Goal: Task Accomplishment & Management: Manage account settings

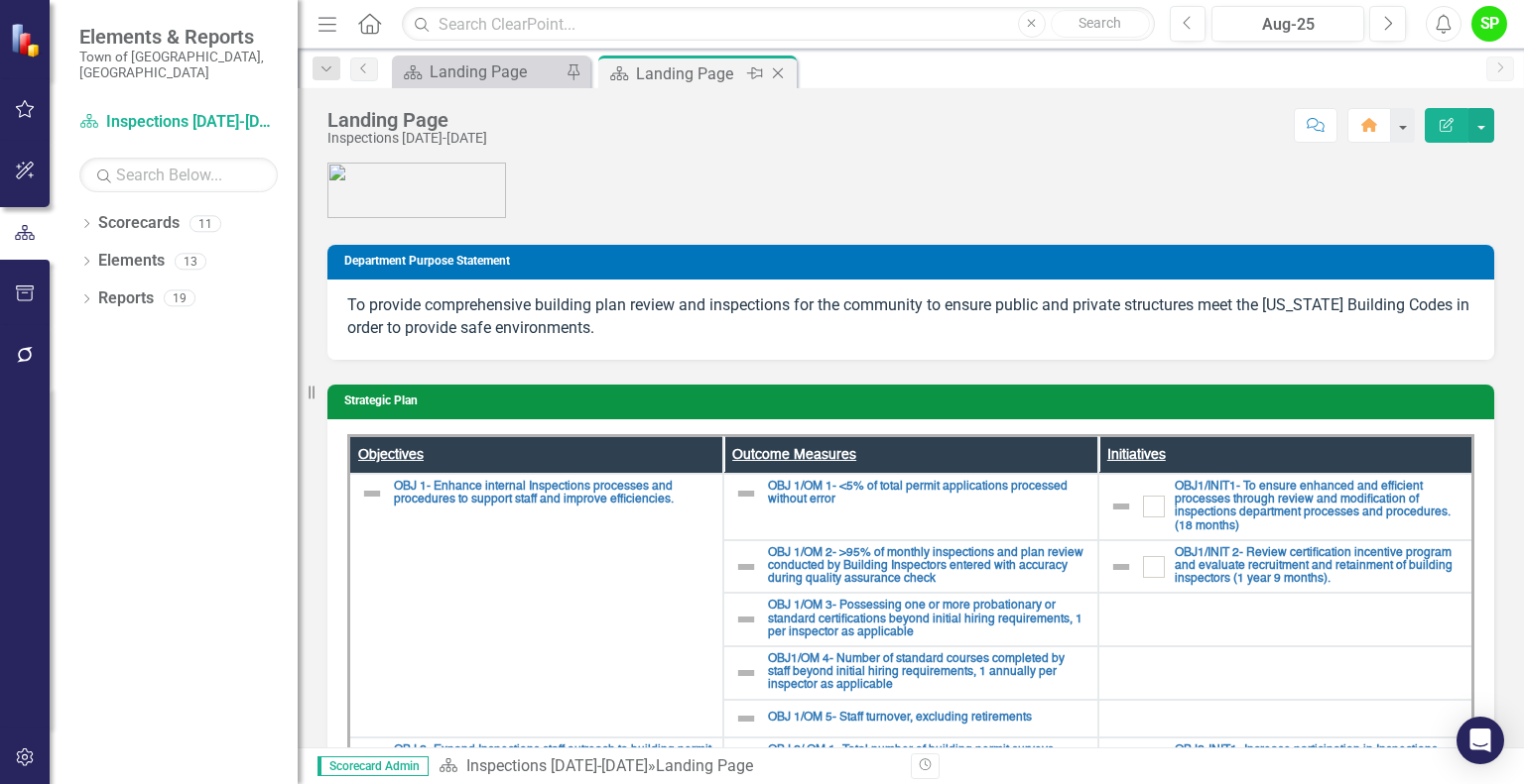
click at [693, 73] on div "Landing Page" at bounding box center [689, 74] width 107 height 25
click at [492, 60] on div "Landing Page" at bounding box center [496, 72] width 131 height 25
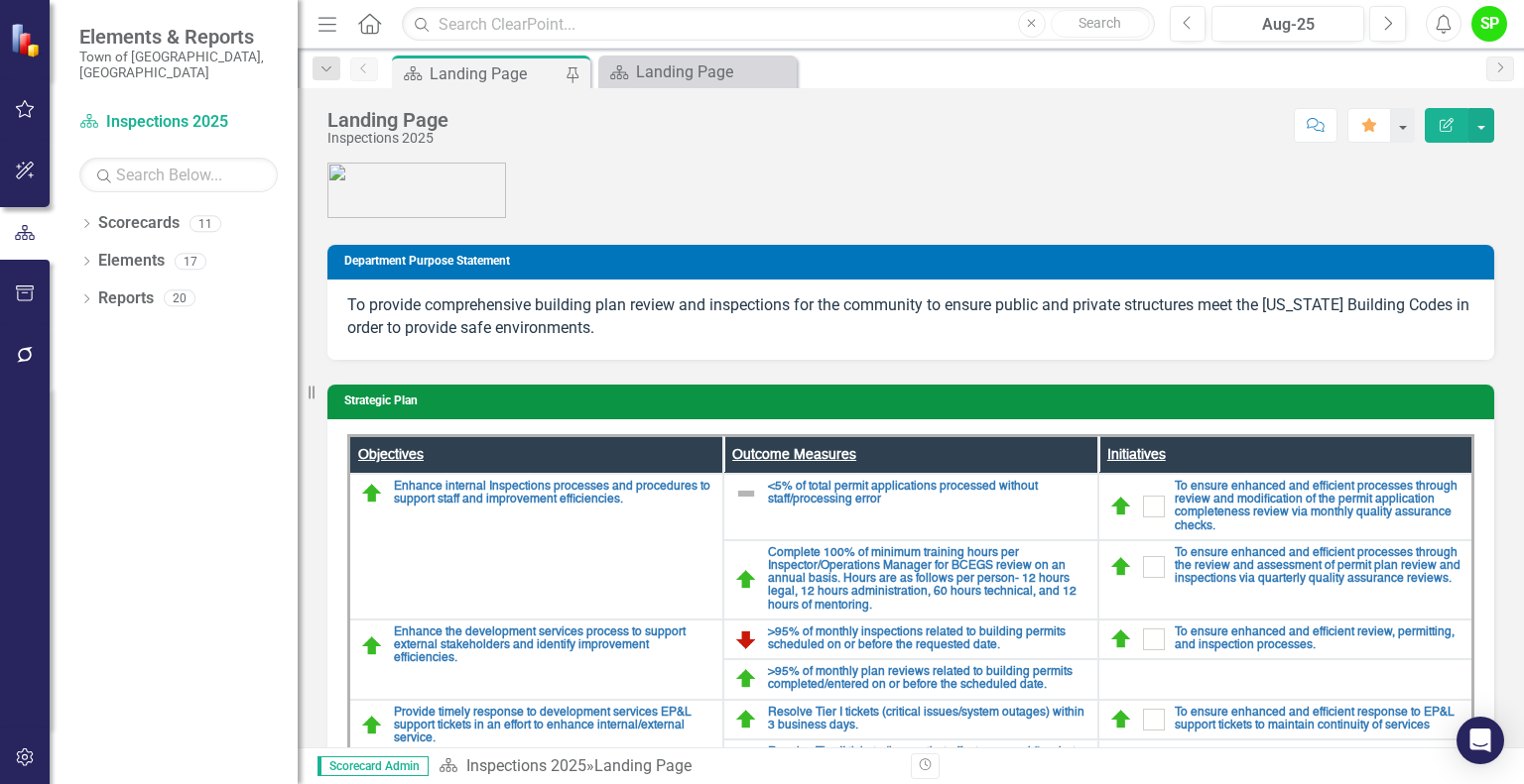
scroll to position [198, 0]
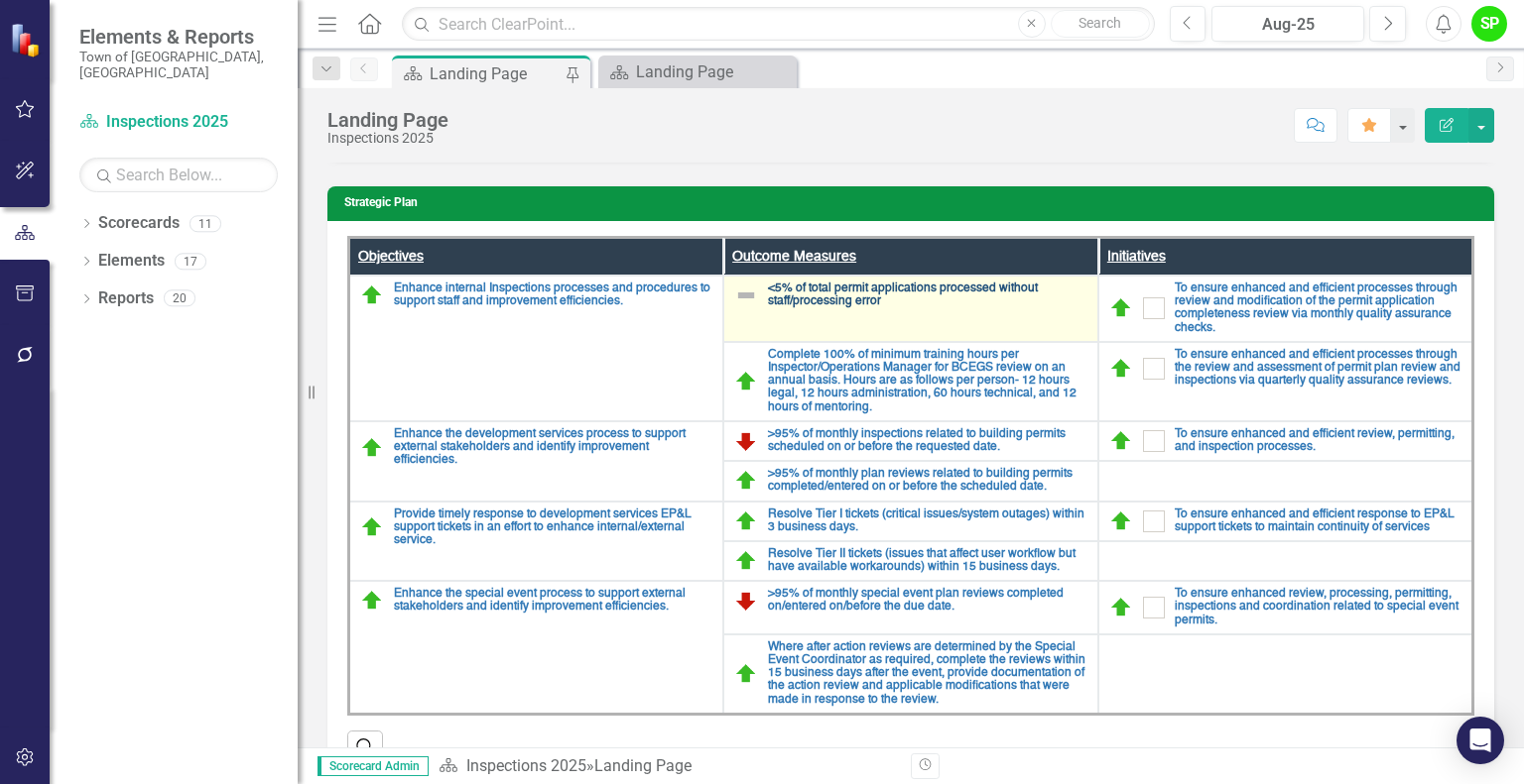
click at [906, 292] on link "<5% of total permit applications processed without staff/processing error" at bounding box center [927, 295] width 320 height 26
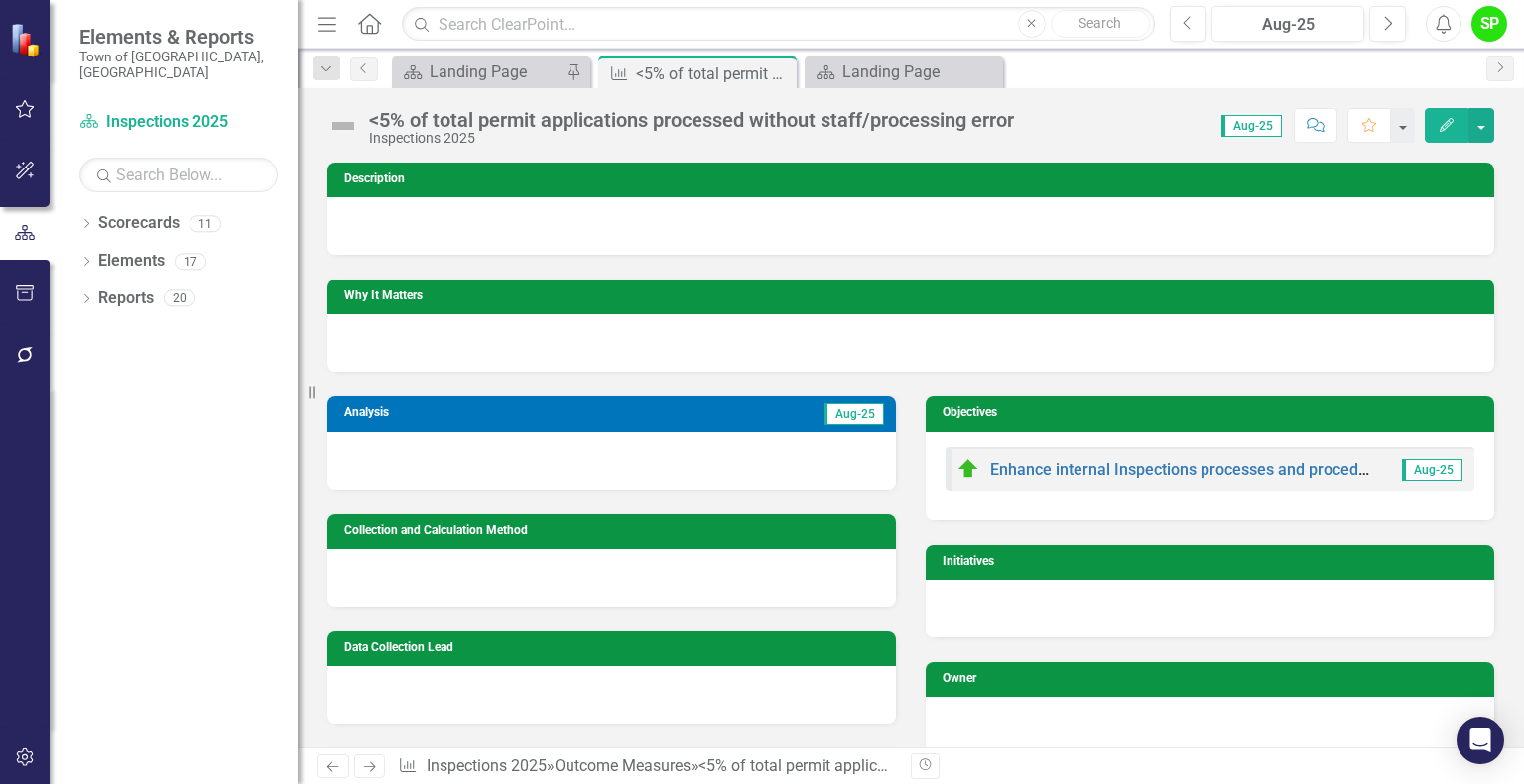
click at [1256, 134] on span "Aug-25" at bounding box center [1251, 126] width 61 height 22
click at [1262, 126] on span "Aug-25" at bounding box center [1251, 126] width 61 height 22
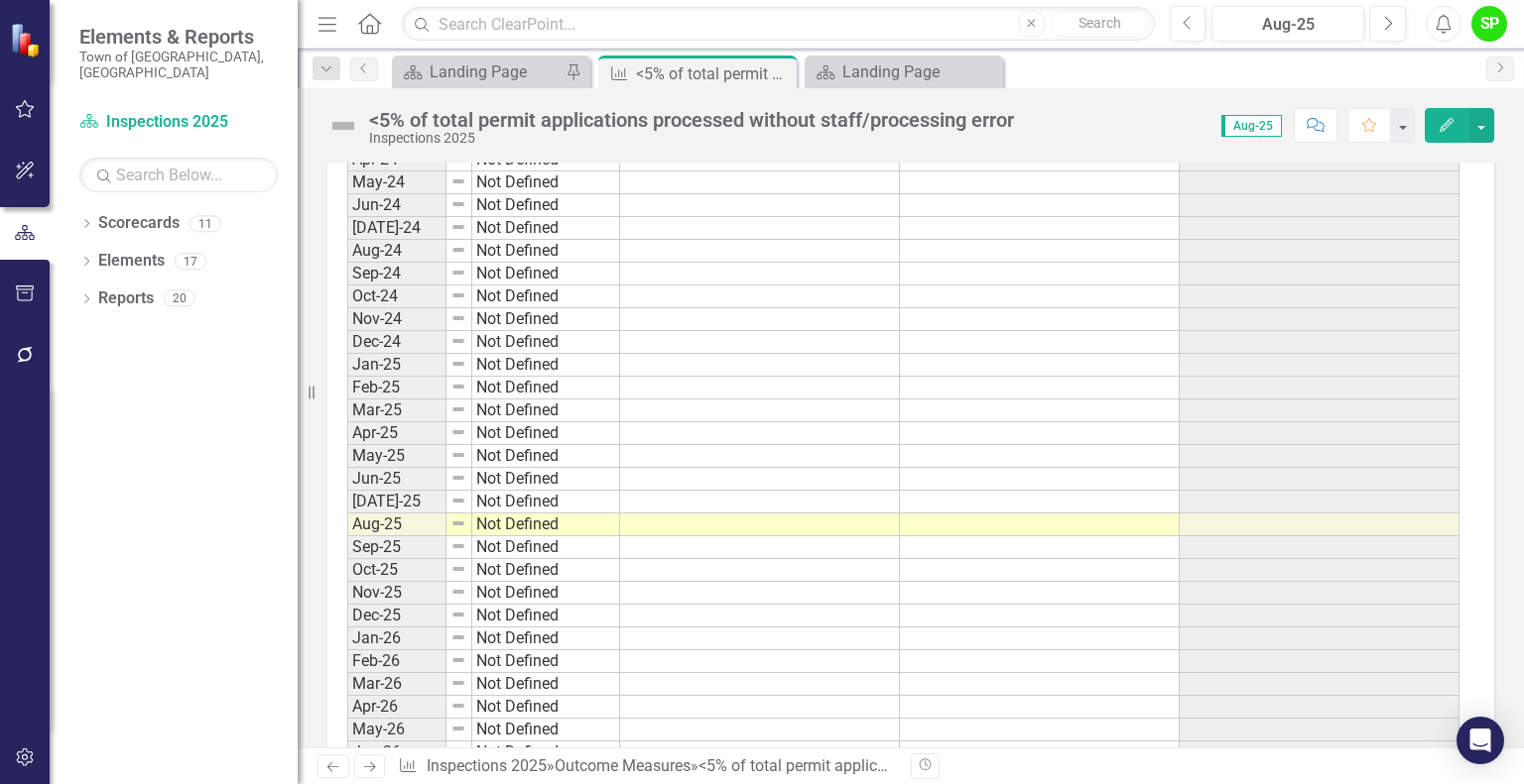
scroll to position [1487, 0]
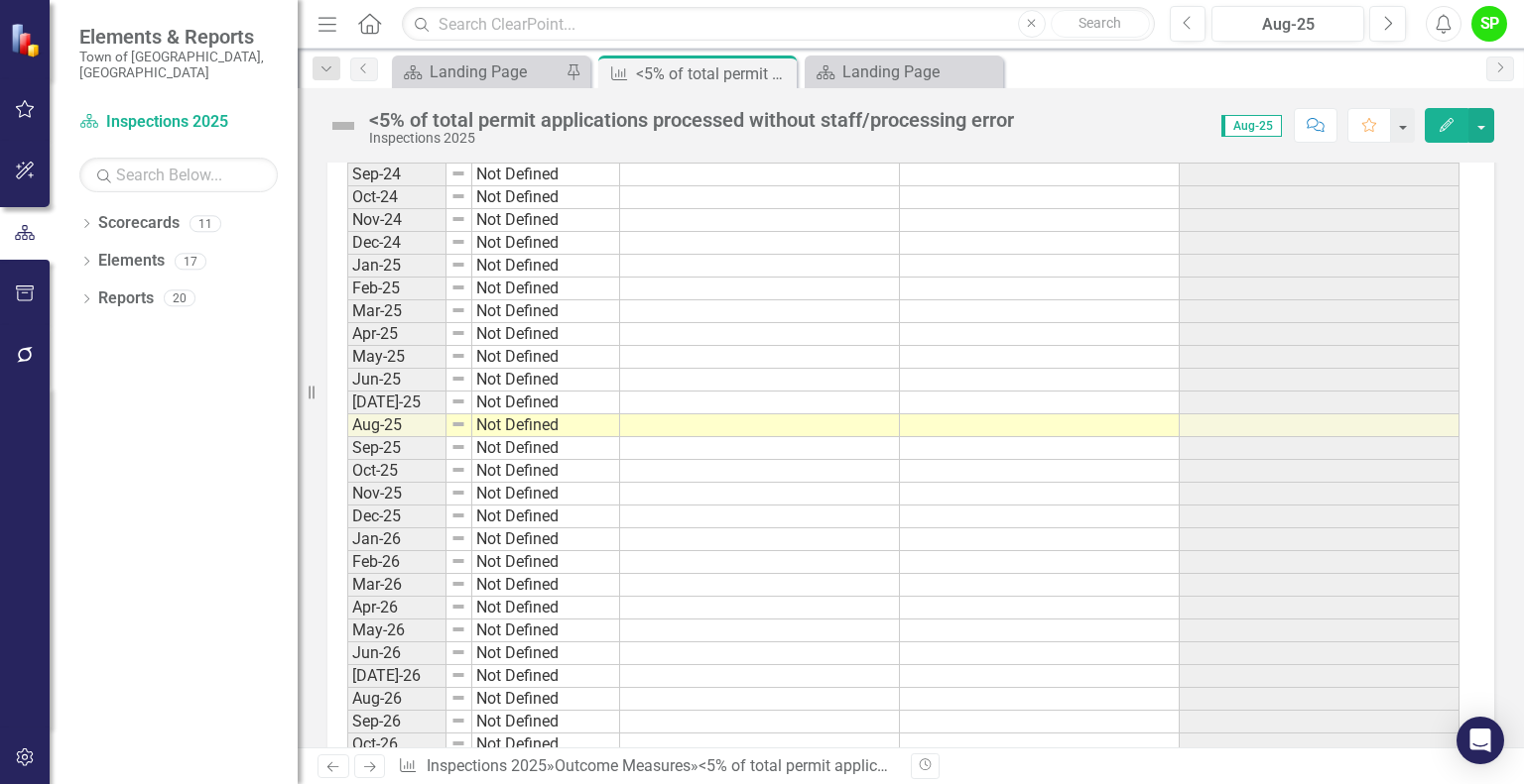
click at [781, 384] on td at bounding box center [760, 380] width 280 height 23
click at [765, 396] on td at bounding box center [760, 403] width 280 height 23
type textarea "90"
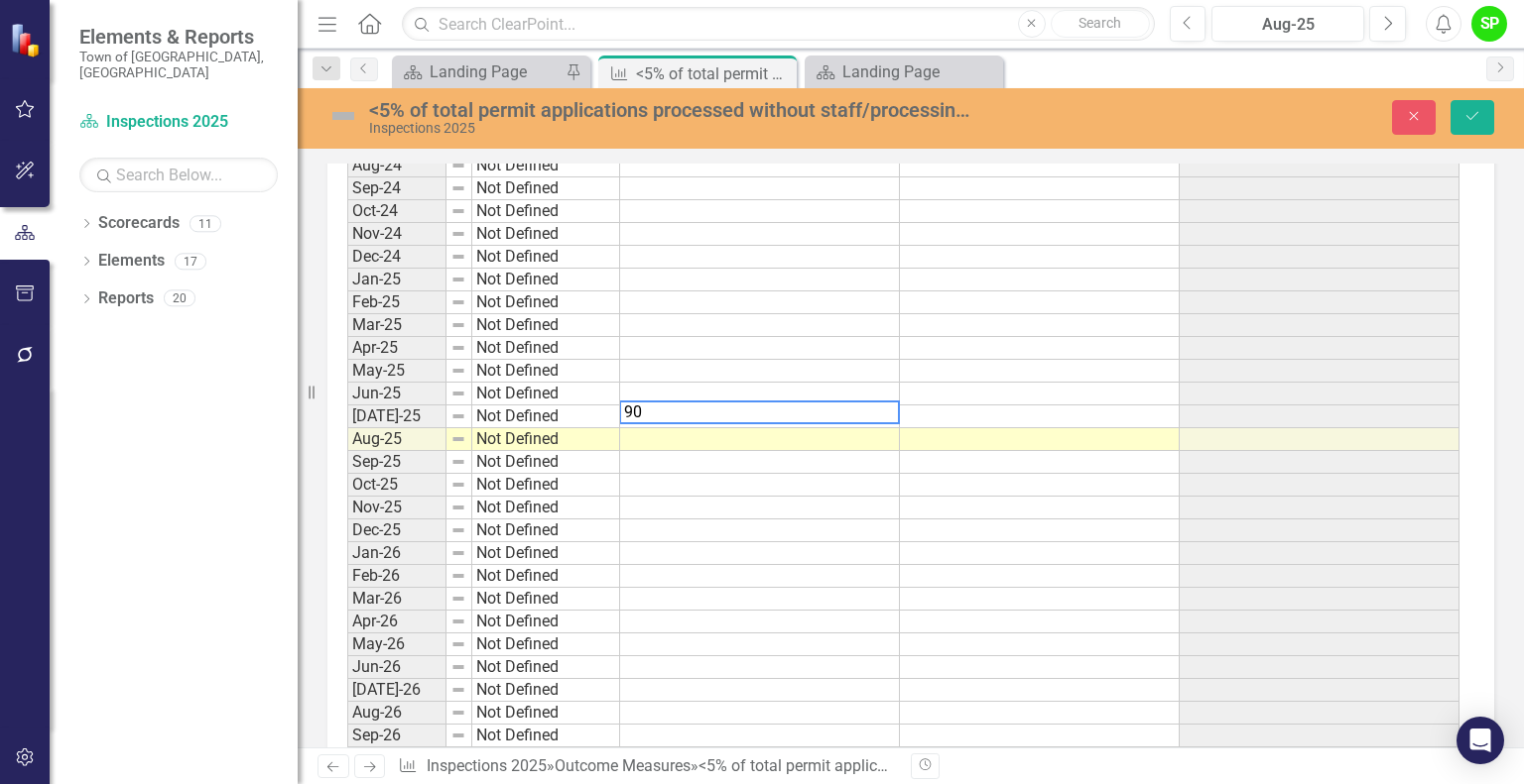
scroll to position [1500, 0]
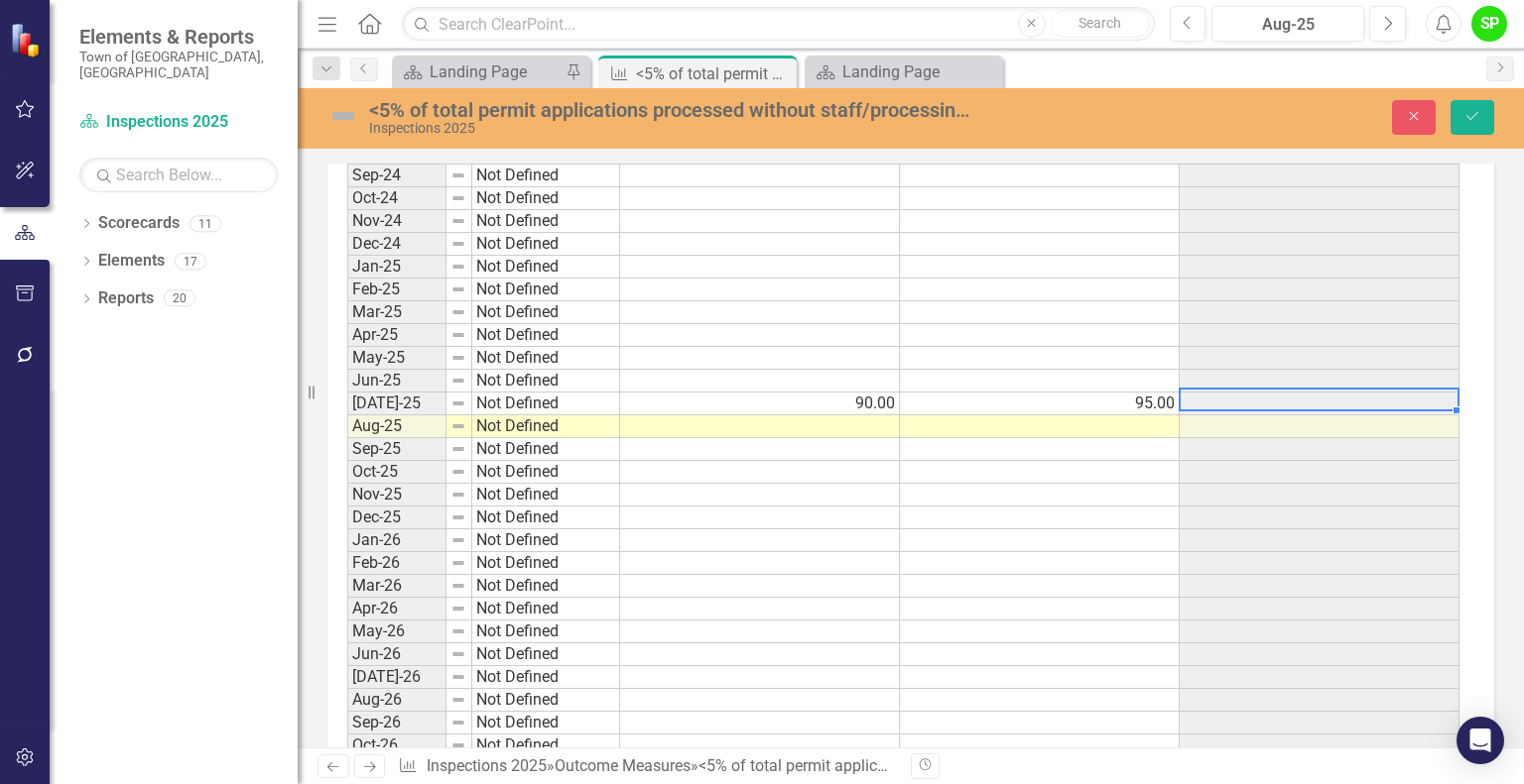
click at [873, 424] on td at bounding box center [760, 427] width 280 height 23
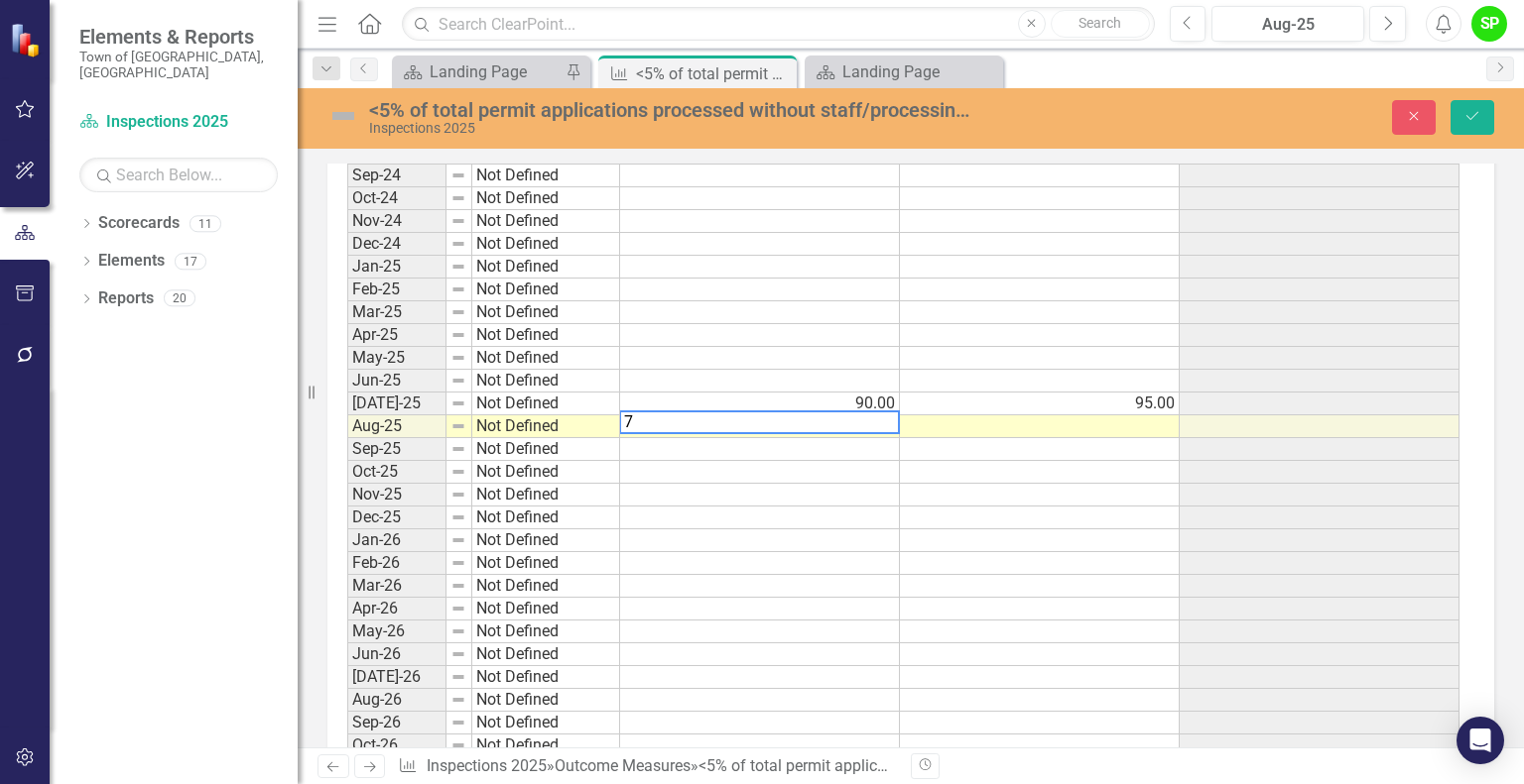
type textarea "70"
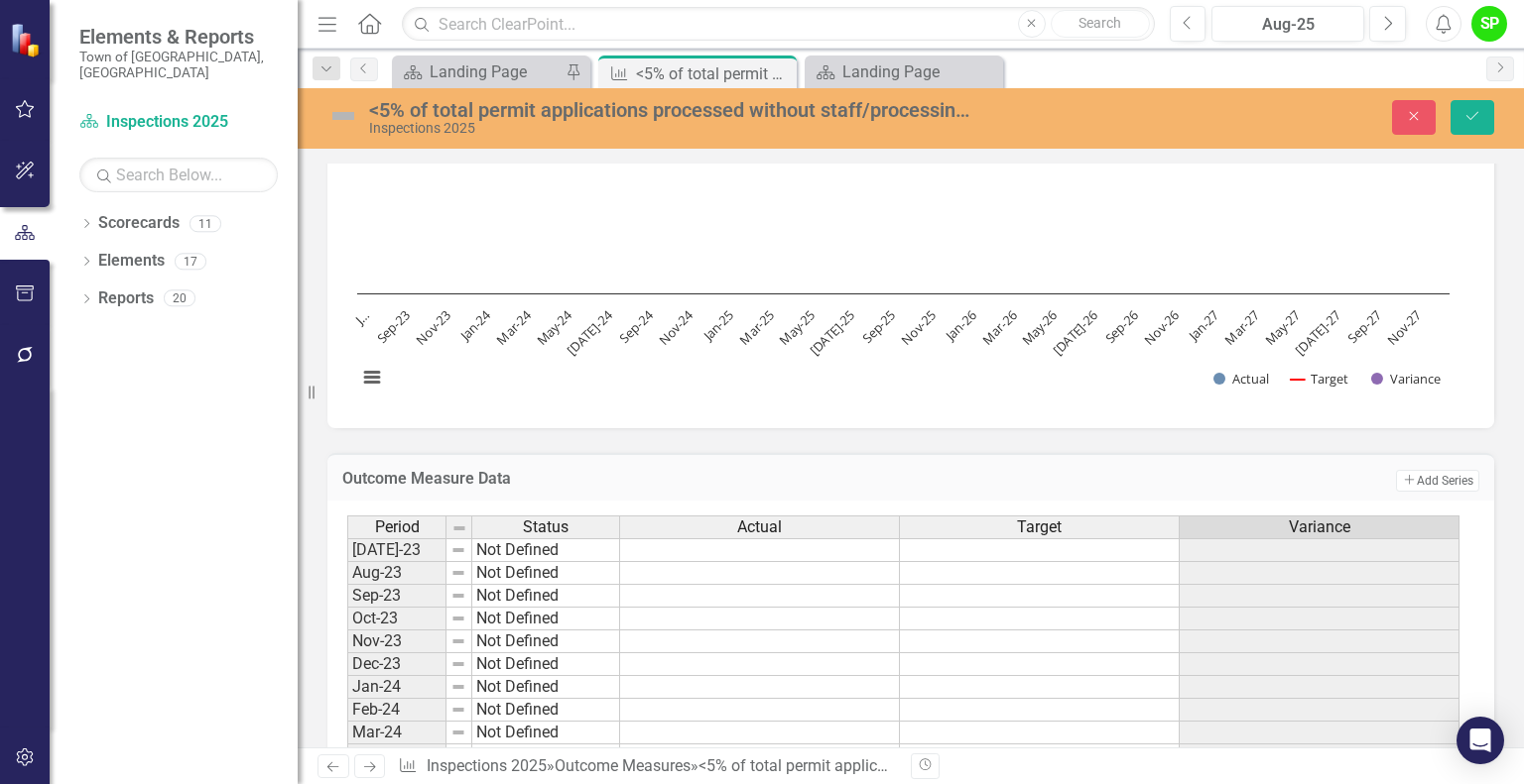
scroll to position [310, 0]
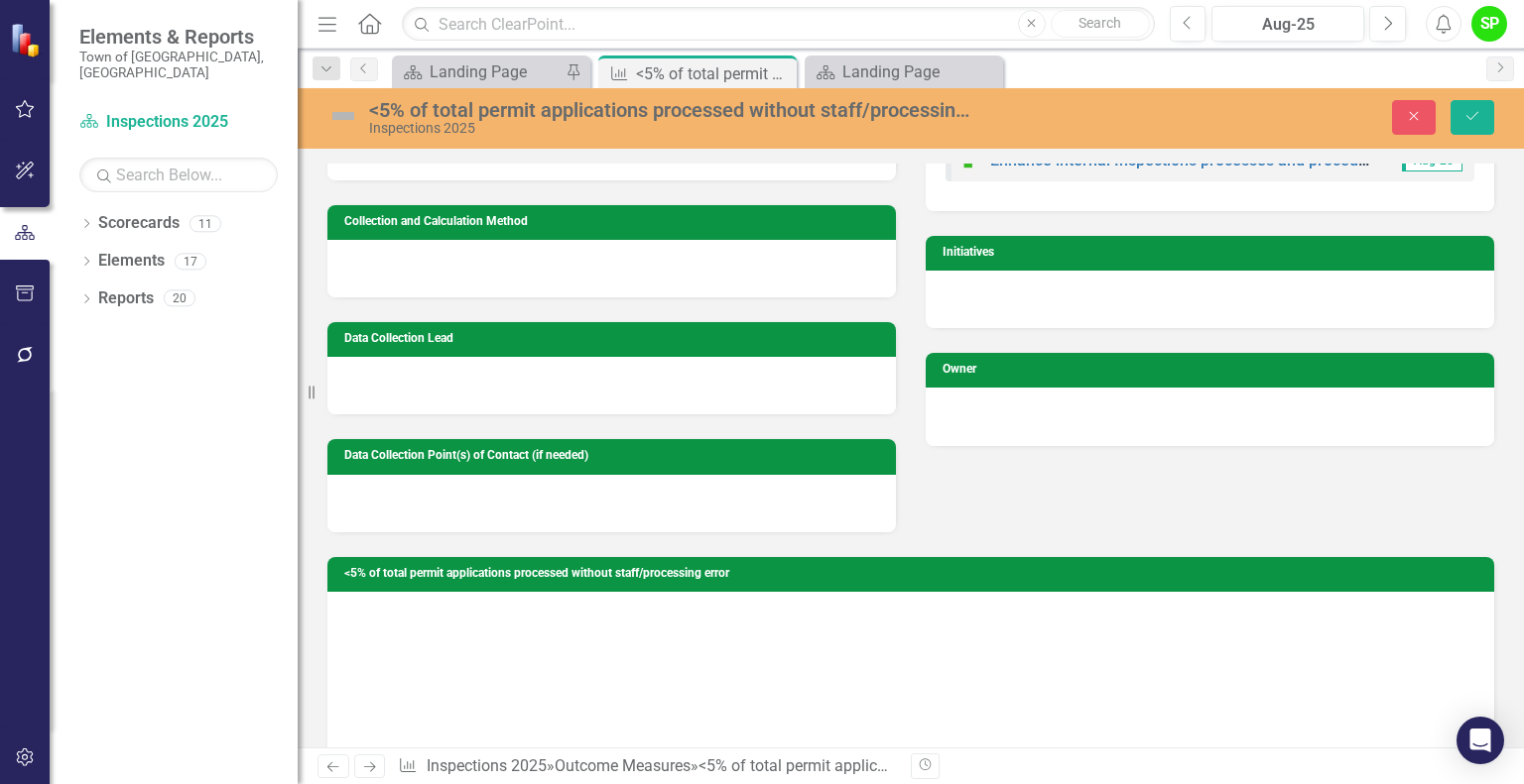
type textarea "95"
click at [334, 105] on img at bounding box center [343, 116] width 32 height 32
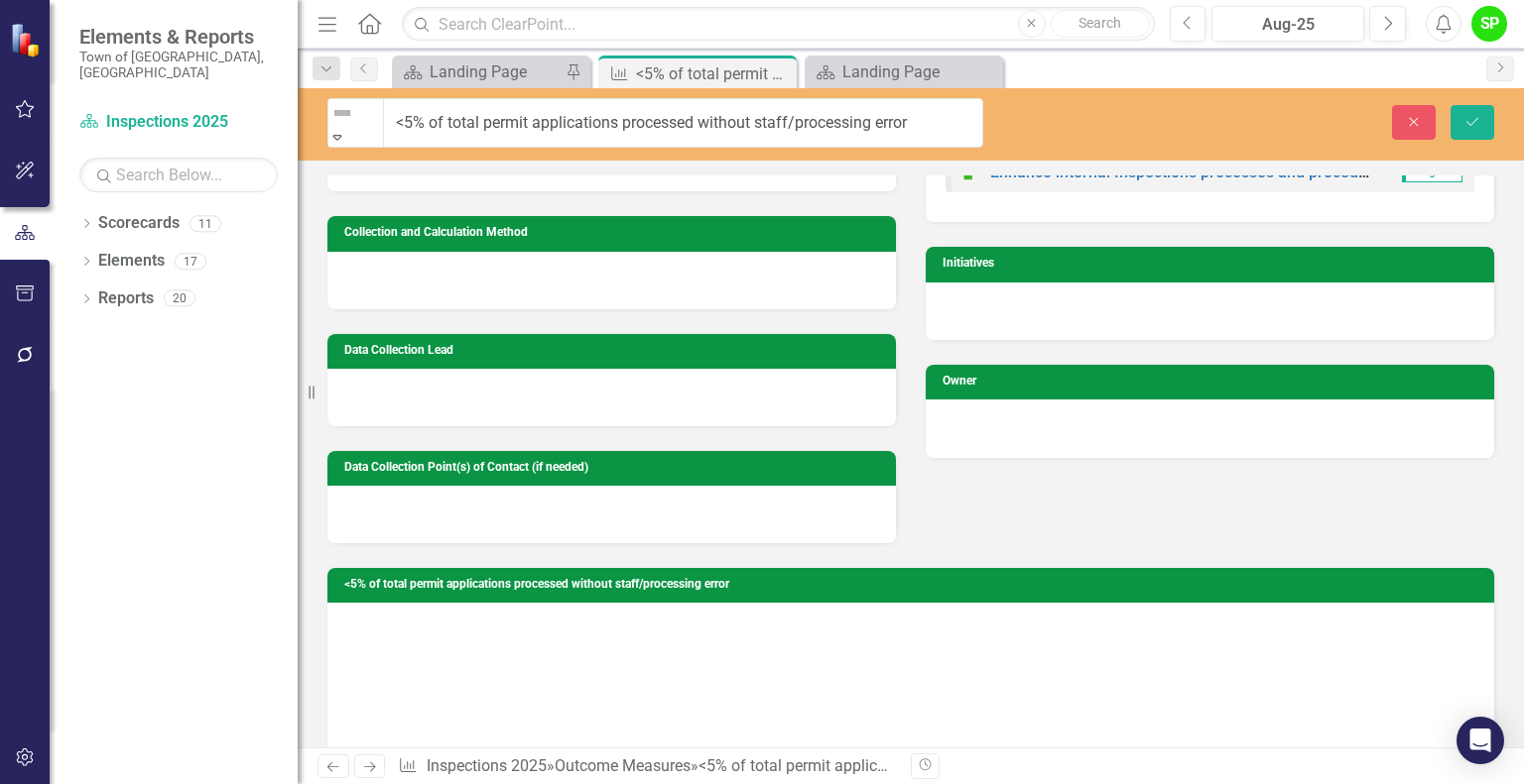
click at [343, 121] on img at bounding box center [342, 113] width 24 height 24
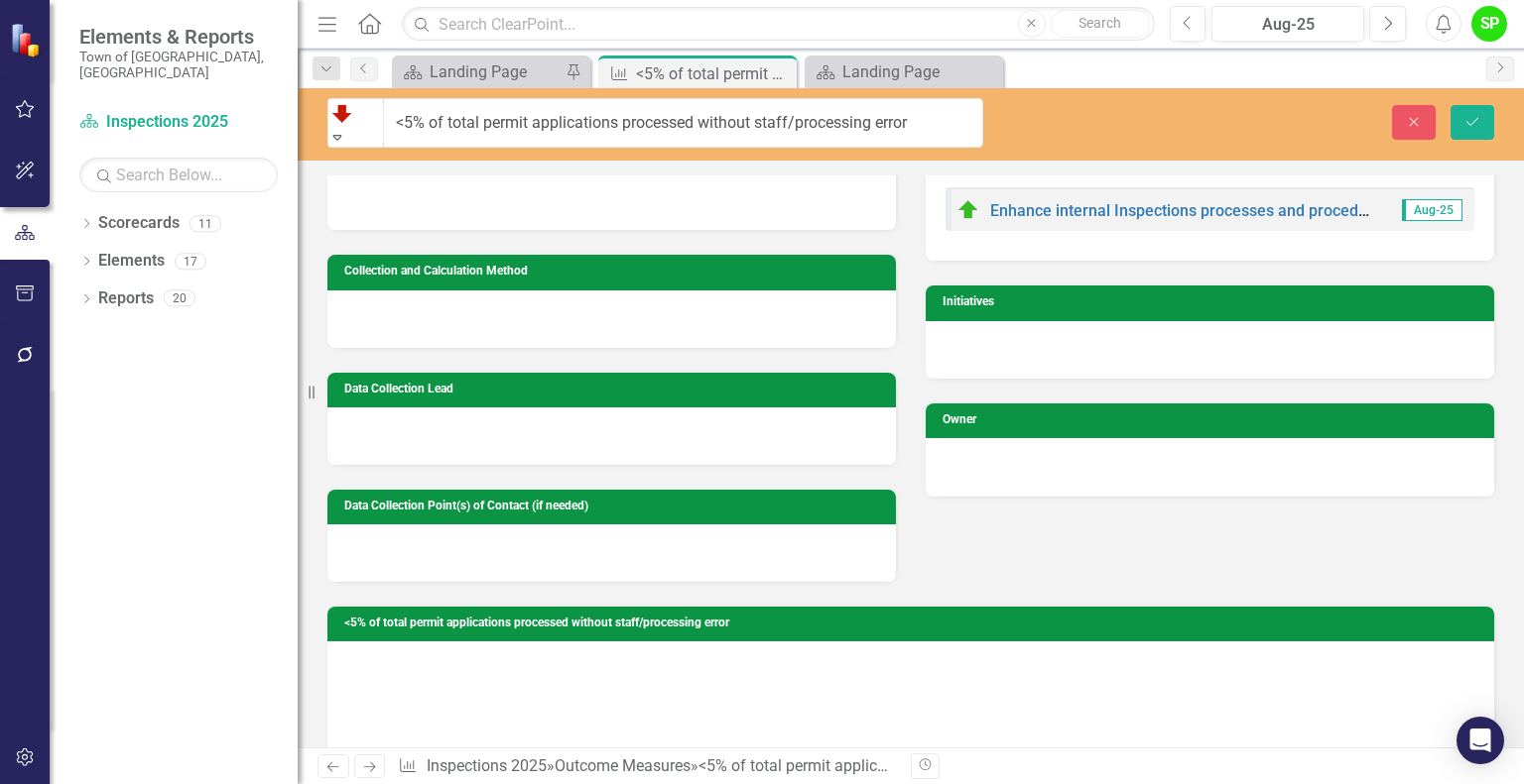
scroll to position [13, 0]
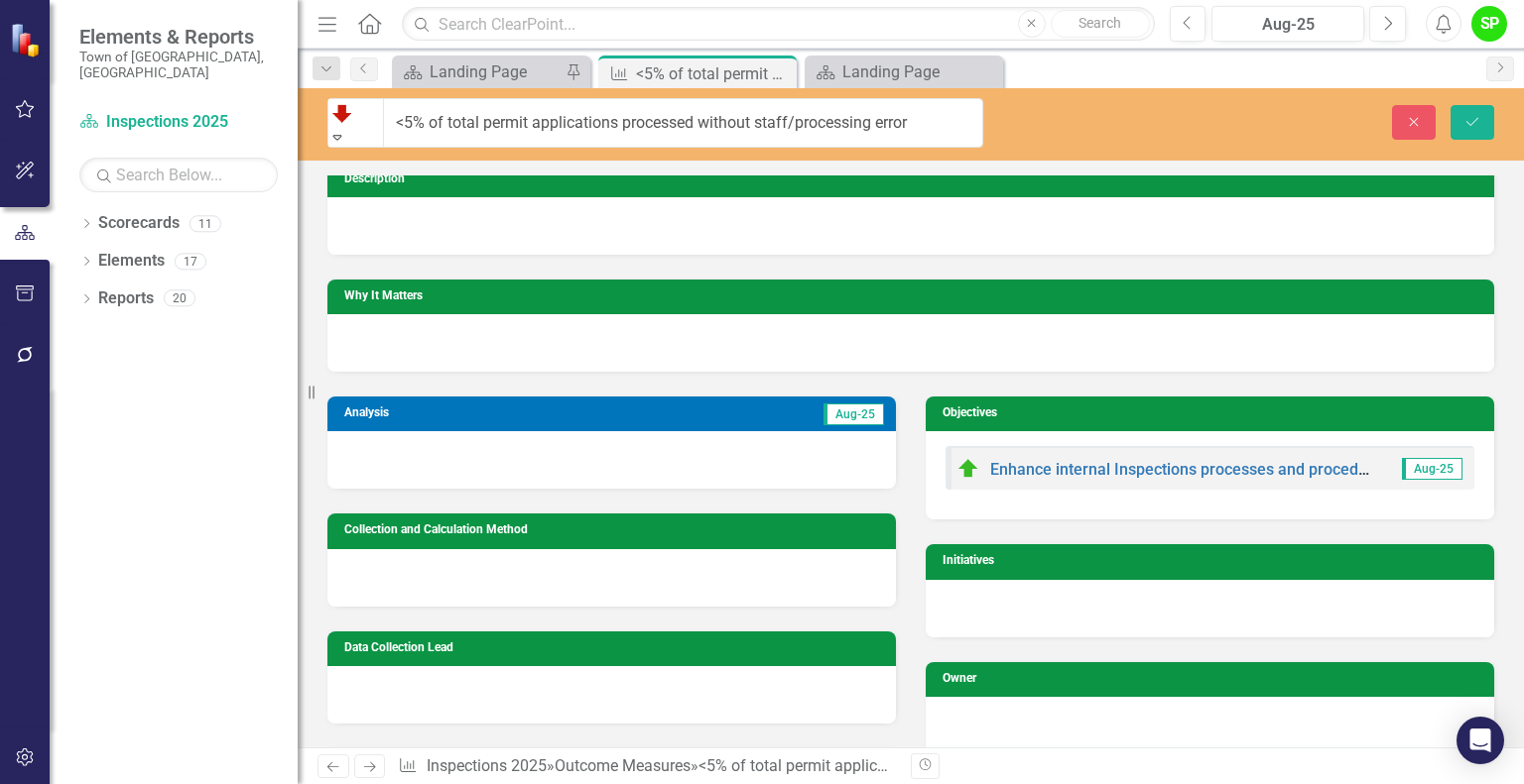
click at [393, 437] on div at bounding box center [611, 461] width 568 height 58
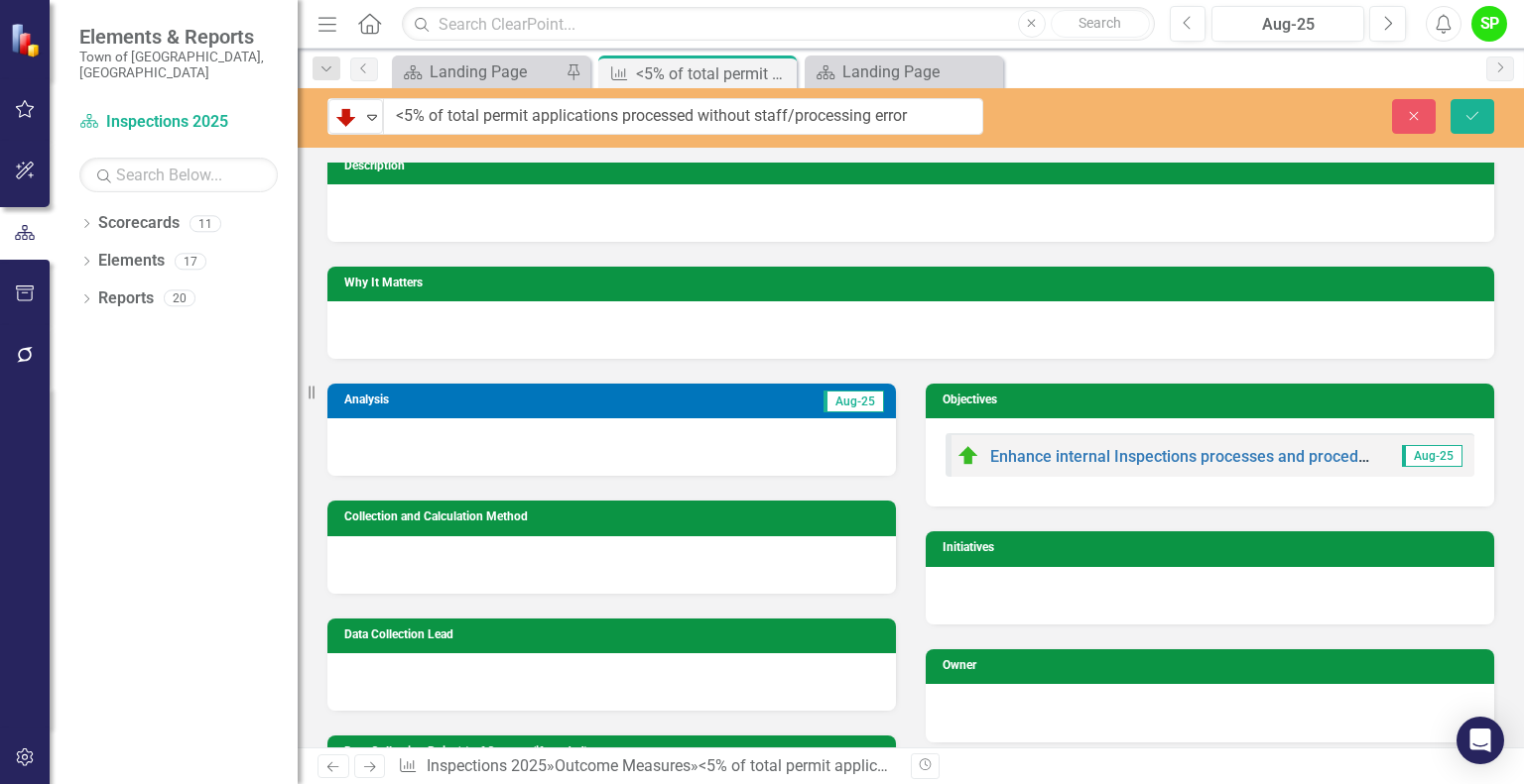
click at [393, 437] on div at bounding box center [611, 448] width 568 height 58
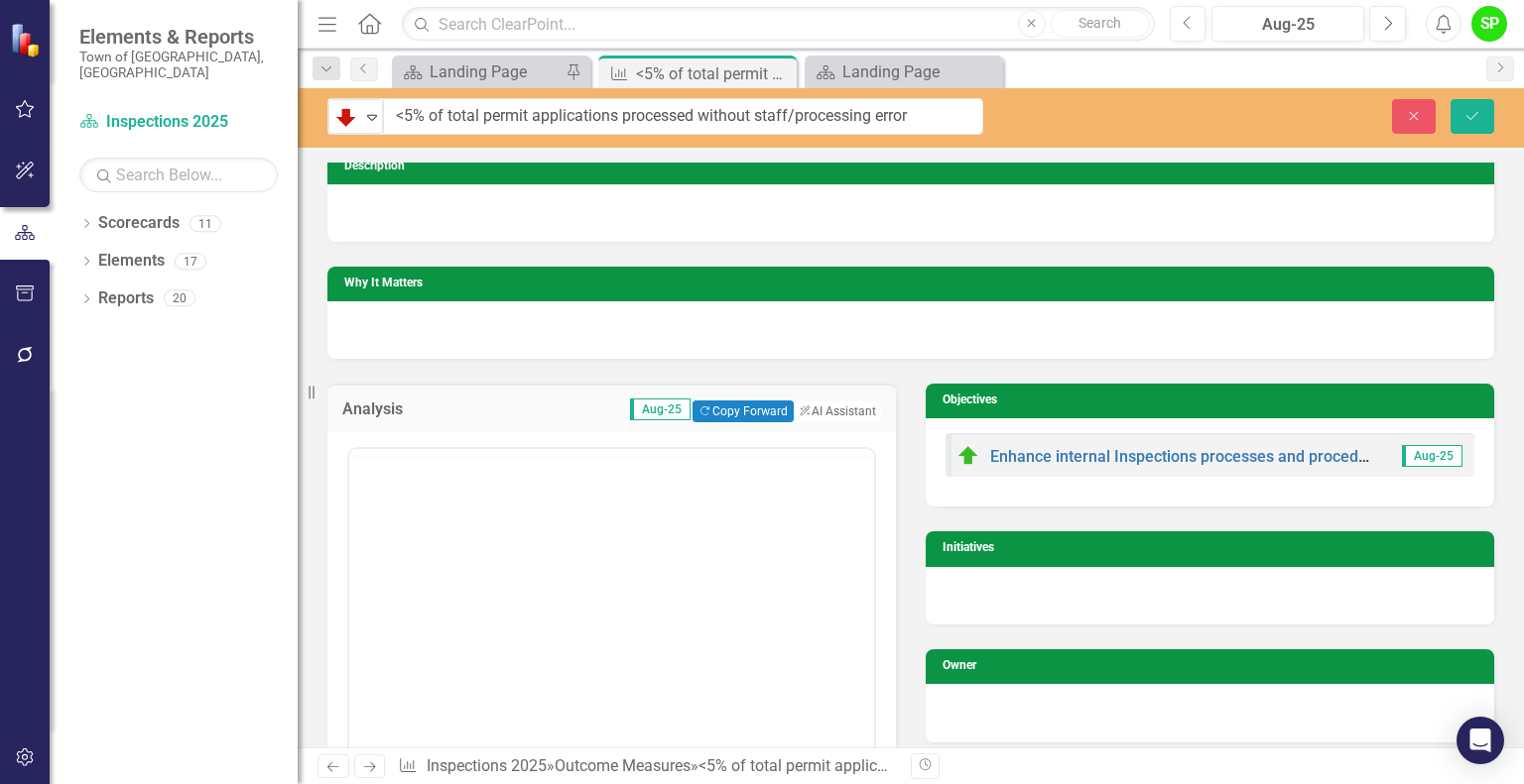
scroll to position [0, 0]
click at [442, 513] on p "Rich Text Area. Press ALT-0 for help." at bounding box center [611, 511] width 515 height 24
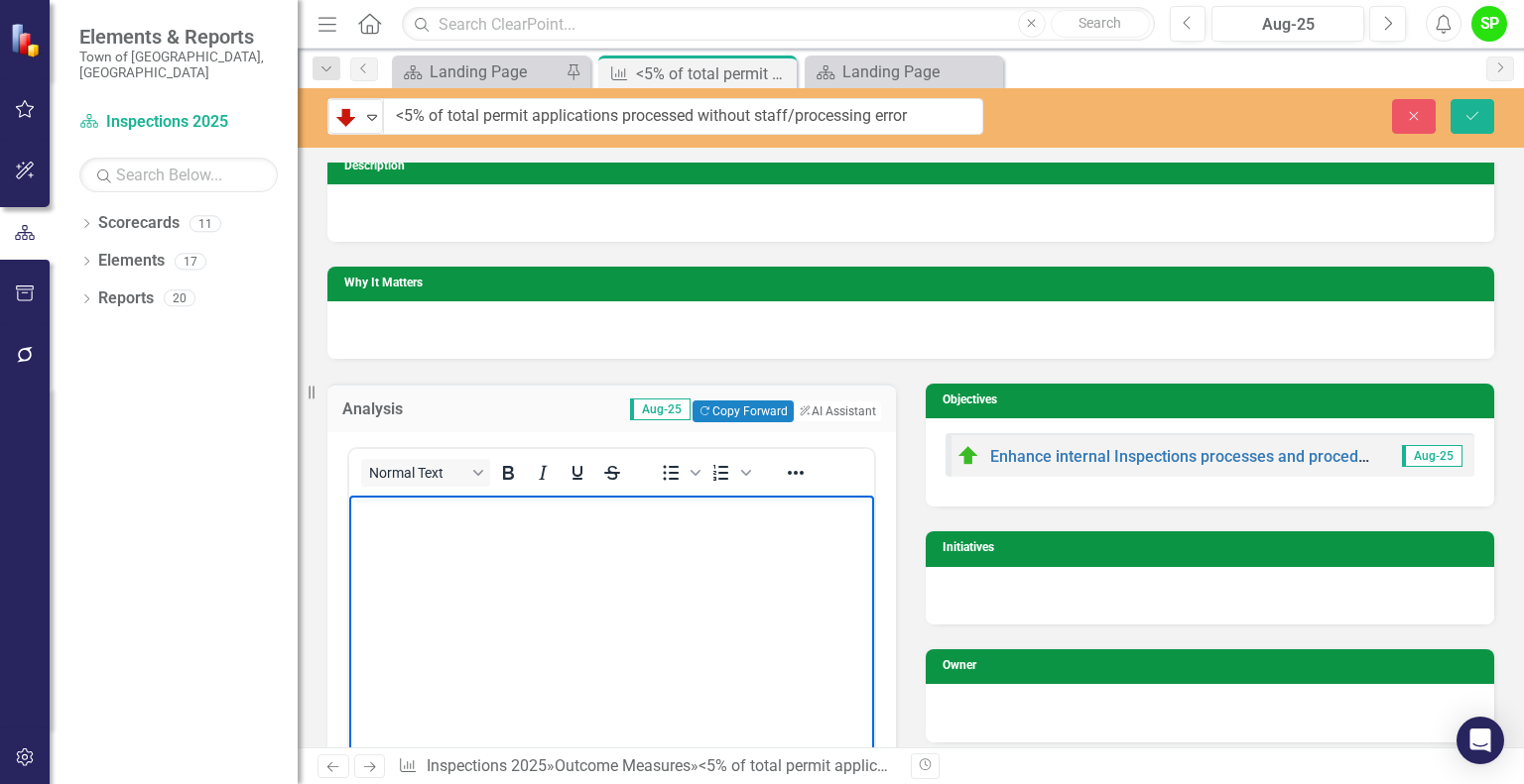
click at [442, 513] on p "Rich Text Area. Press ALT-0 for help." at bounding box center [611, 511] width 515 height 24
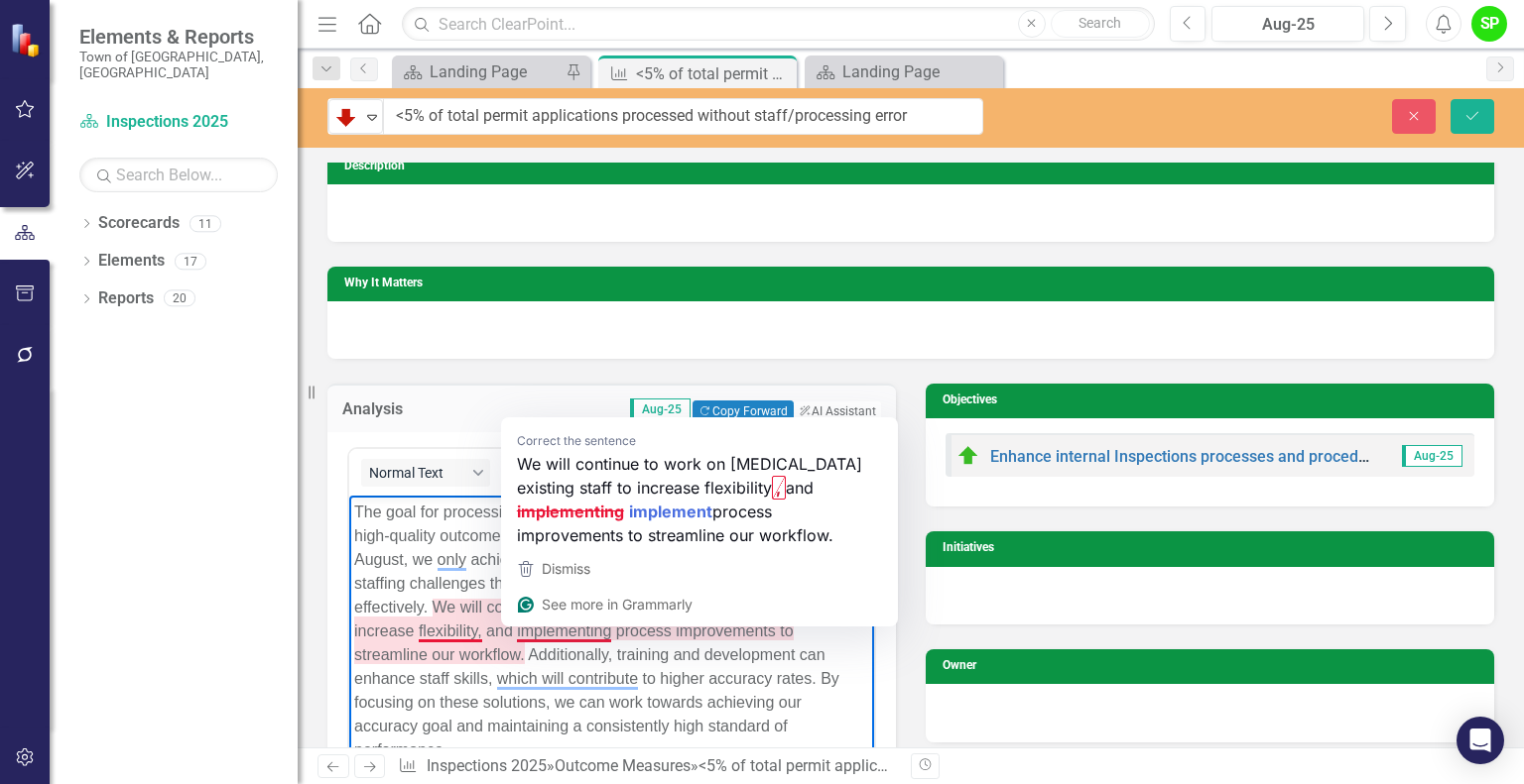
click at [552, 625] on p "The goal for processing accuracy is set at 95%, a target that ensures high-qual…" at bounding box center [611, 630] width 515 height 262
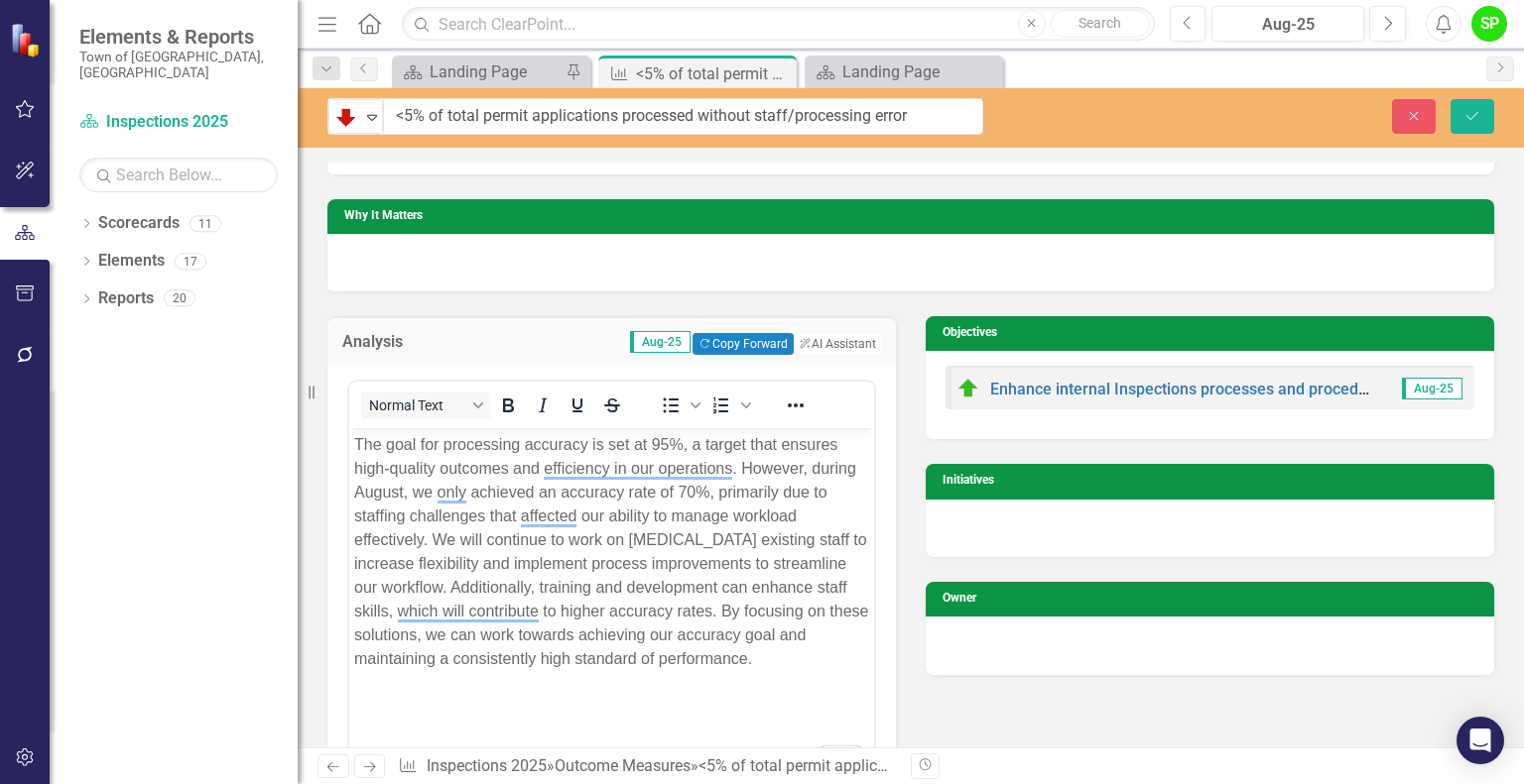
scroll to position [112, 0]
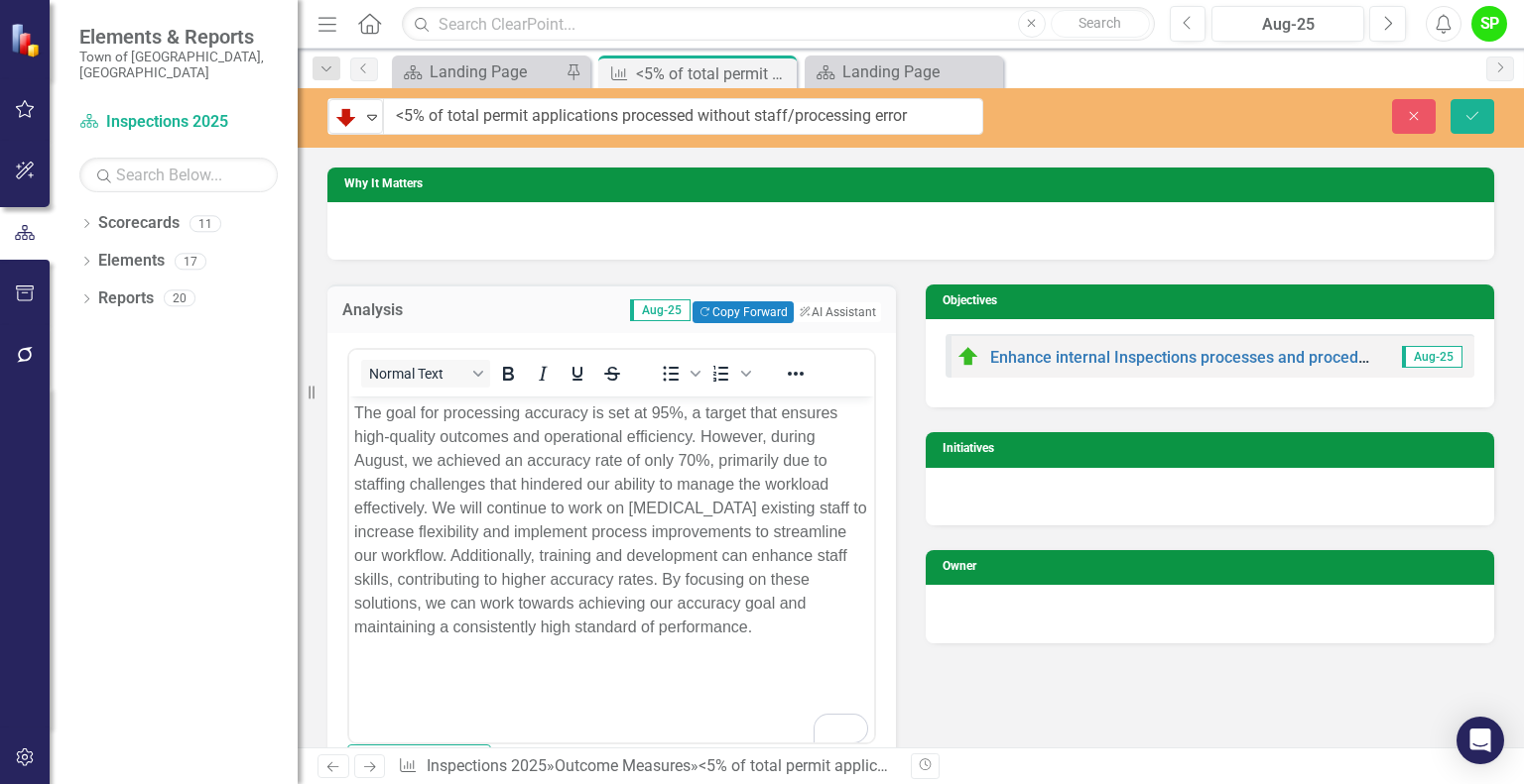
click at [557, 483] on p "The goal for processing accuracy is set at 95%, a target that ensures high-qual…" at bounding box center [611, 519] width 515 height 238
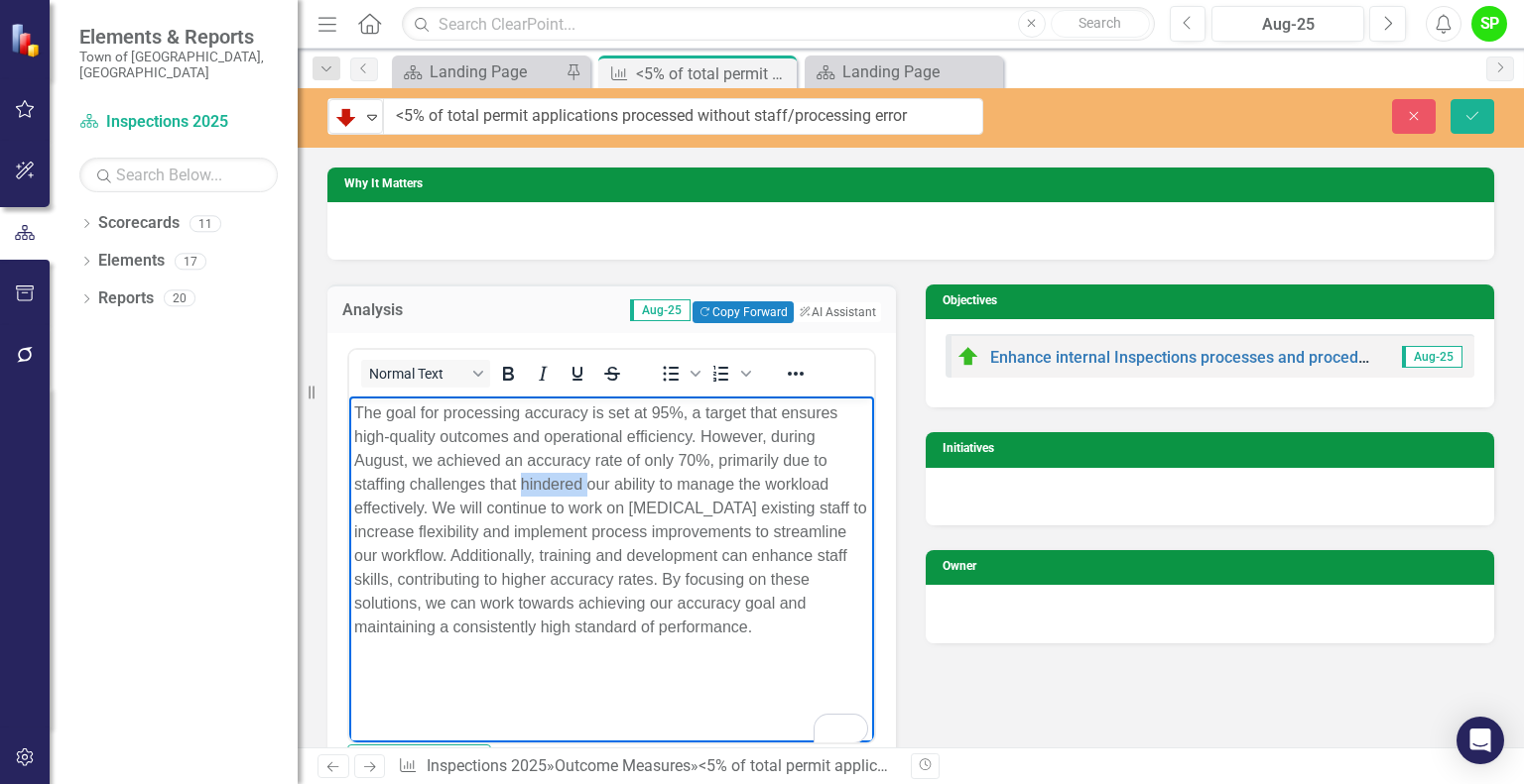
click at [557, 483] on p "The goal for processing accuracy is set at 95%, a target that ensures high-qual…" at bounding box center [611, 519] width 515 height 238
click at [1472, 114] on icon "Save" at bounding box center [1472, 116] width 18 height 14
